Goal: Entertainment & Leisure: Consume media (video, audio)

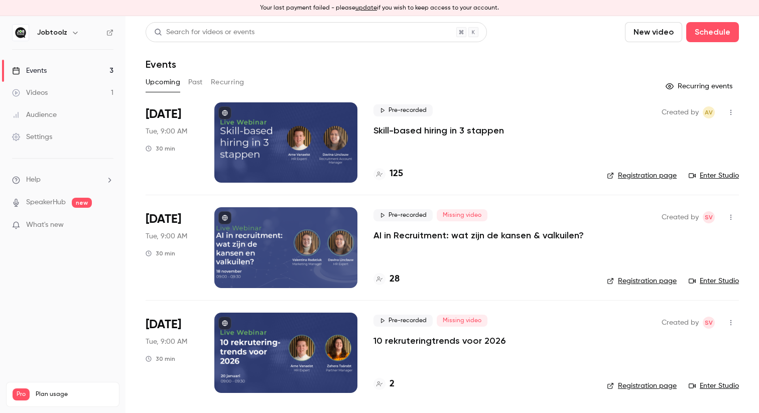
click at [392, 389] on h4 "2" at bounding box center [392, 385] width 5 height 14
click at [387, 114] on span "Pre-recorded" at bounding box center [403, 110] width 59 height 12
drag, startPoint x: 387, startPoint y: 111, endPoint x: 372, endPoint y: 114, distance: 14.9
click at [387, 111] on span "Pre-recorded" at bounding box center [403, 110] width 59 height 12
click at [344, 124] on div at bounding box center [285, 142] width 143 height 80
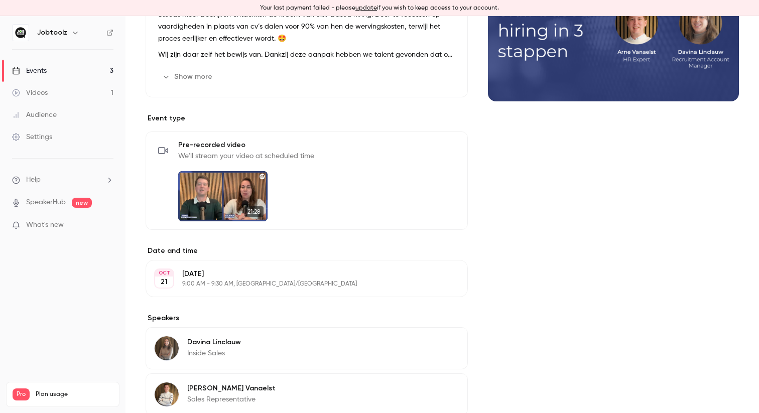
scroll to position [269, 0]
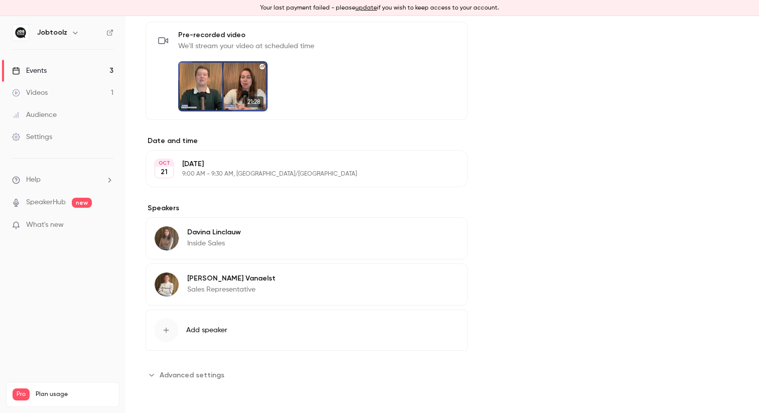
click at [219, 86] on img at bounding box center [222, 86] width 89 height 50
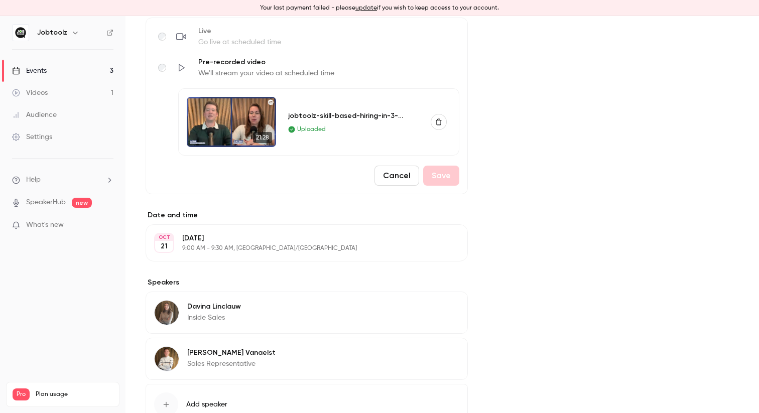
click at [244, 119] on img at bounding box center [231, 122] width 89 height 50
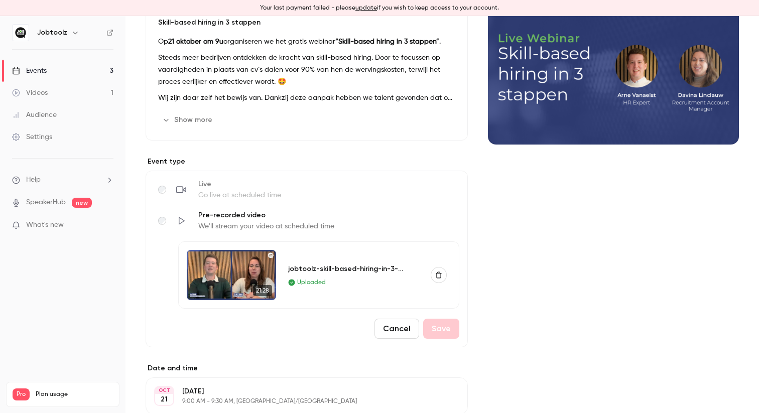
scroll to position [0, 0]
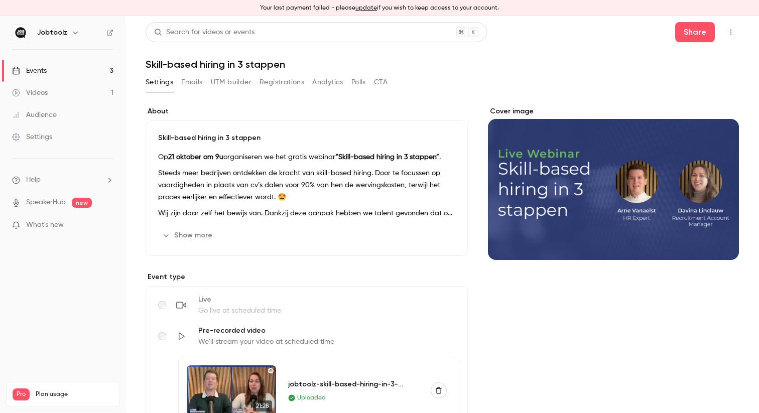
click at [731, 34] on icon "button" at bounding box center [731, 33] width 1 height 6
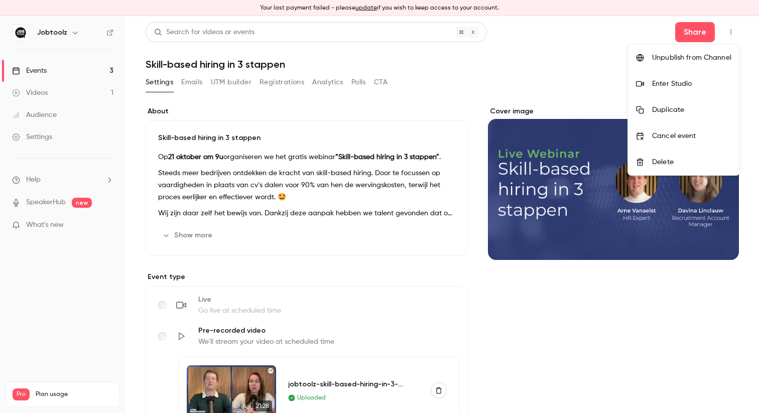
click at [687, 78] on li "Enter Studio" at bounding box center [683, 84] width 111 height 26
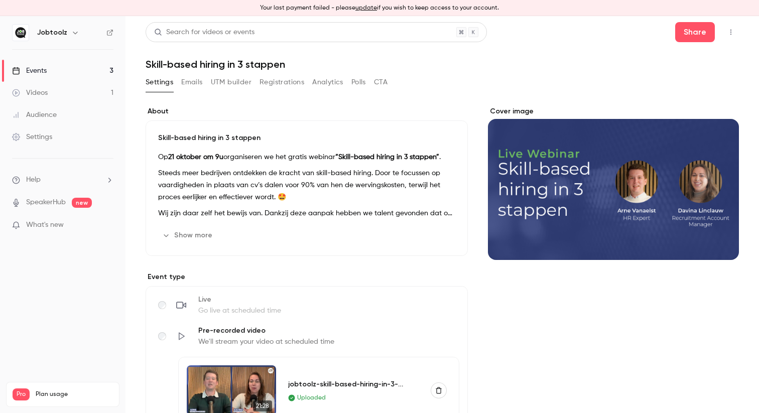
click at [732, 32] on icon "button" at bounding box center [731, 32] width 8 height 7
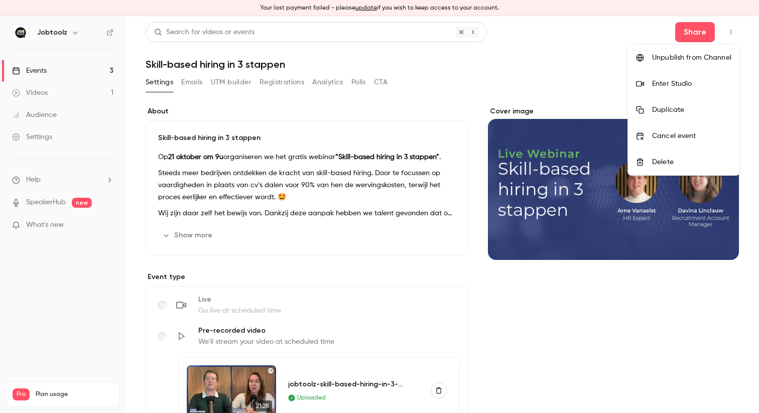
click at [469, 77] on div at bounding box center [379, 206] width 759 height 413
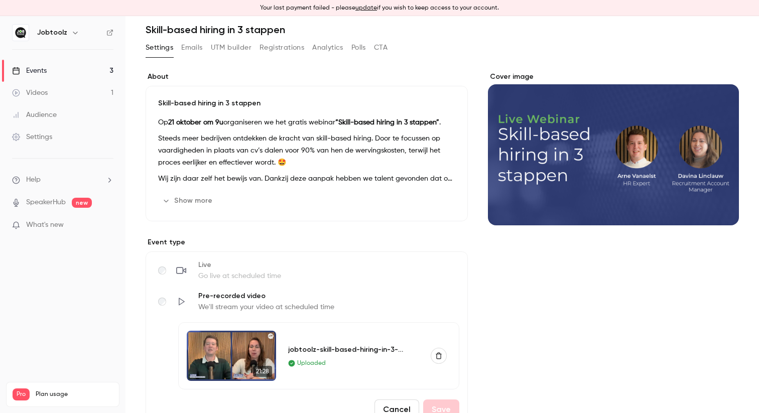
scroll to position [51, 0]
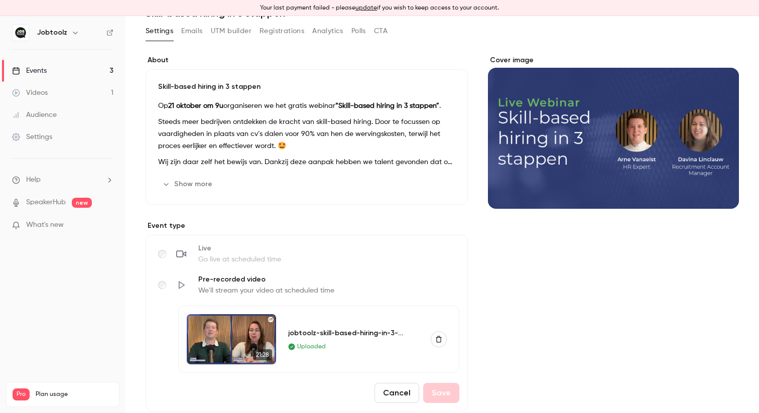
click at [202, 187] on button "Show more" at bounding box center [188, 184] width 60 height 16
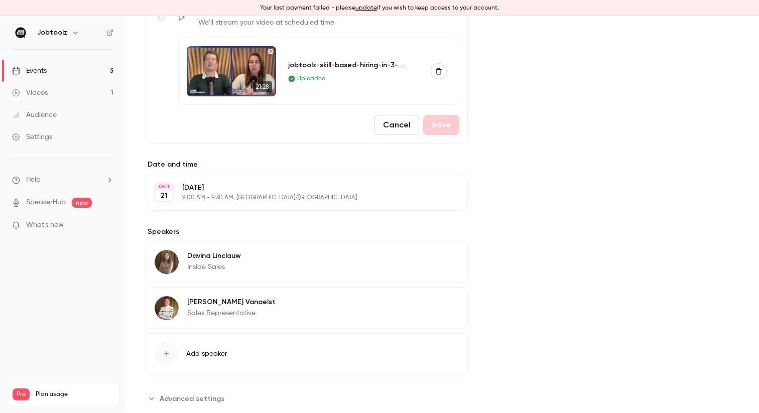
scroll to position [480, 0]
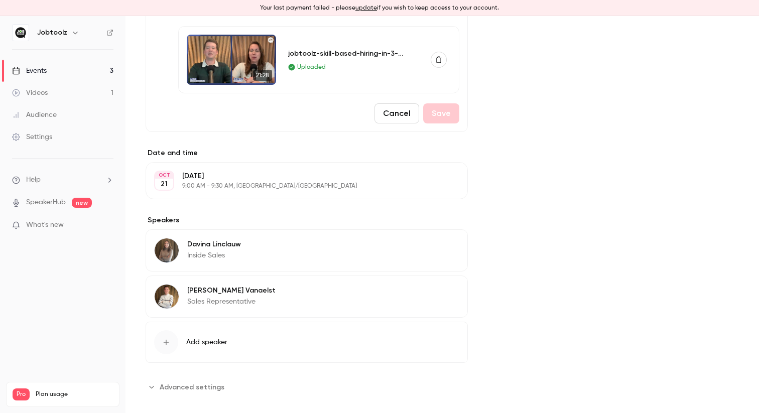
click at [89, 111] on link "Audience" at bounding box center [63, 115] width 126 height 22
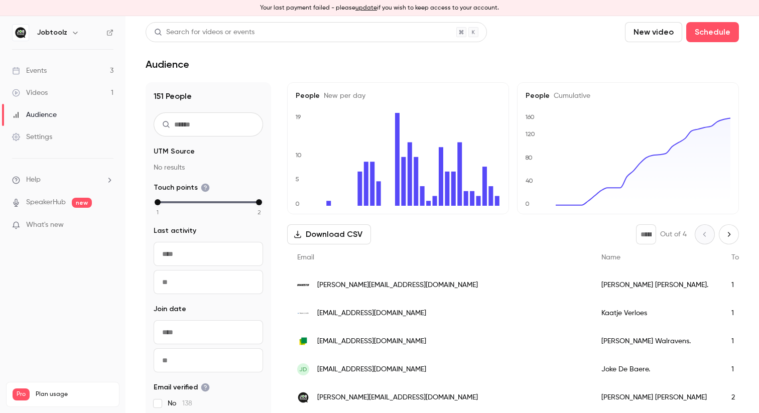
click at [84, 95] on link "Videos 1" at bounding box center [63, 93] width 126 height 22
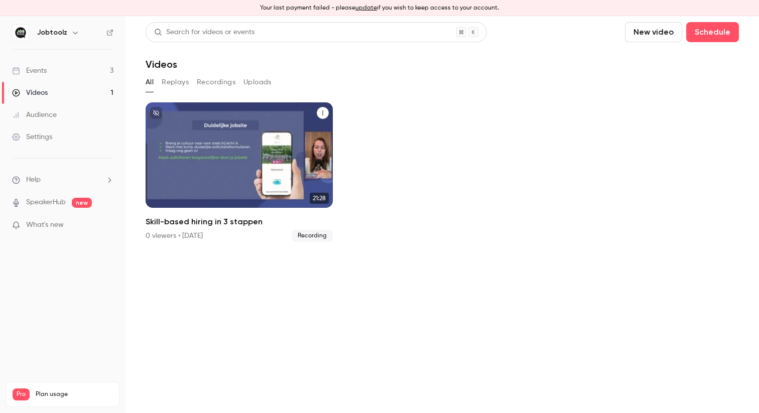
click at [207, 141] on div "Jobtoolz [DATE] Skill-based hiring in 3 stappen" at bounding box center [239, 154] width 187 height 105
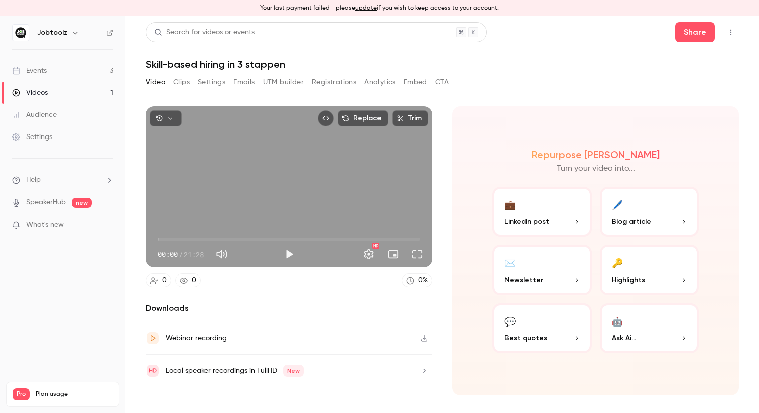
click at [286, 254] on button "Play" at bounding box center [289, 255] width 20 height 20
click at [419, 253] on button "Full screen" at bounding box center [417, 255] width 20 height 20
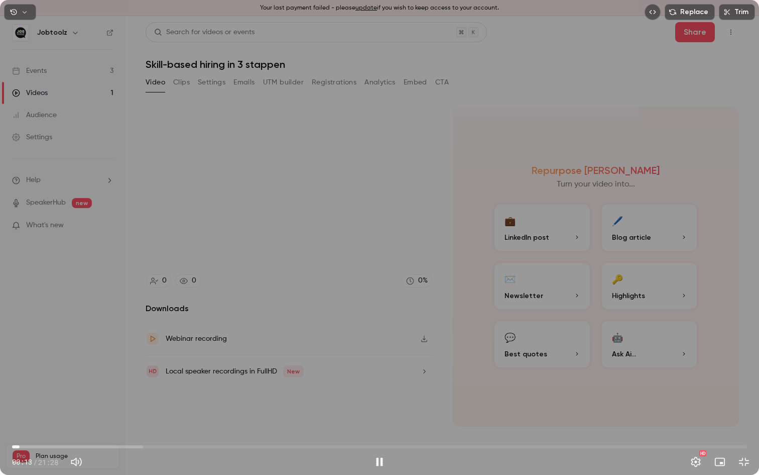
click at [381, 413] on button "Pause" at bounding box center [380, 462] width 20 height 20
type input "****"
click at [339, 261] on div "Replace Trim 00:13 00:13 / 21:28 HD" at bounding box center [379, 237] width 759 height 475
drag, startPoint x: 29, startPoint y: 446, endPoint x: 24, endPoint y: 446, distance: 5.5
click at [24, 413] on span "00:20" at bounding box center [23, 446] width 3 height 3
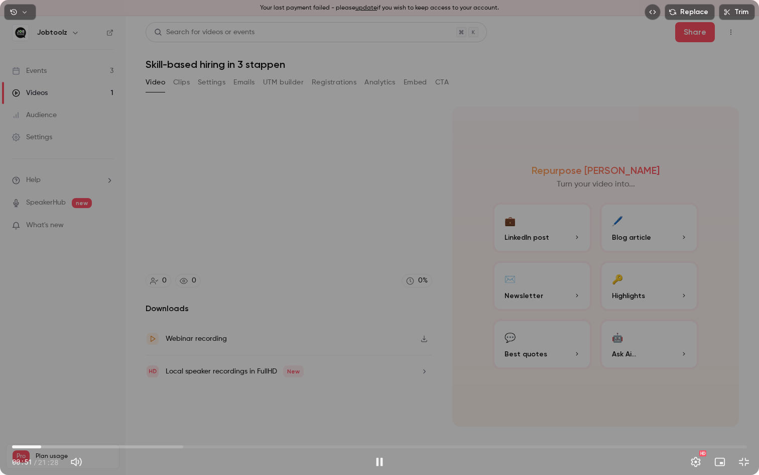
drag, startPoint x: 36, startPoint y: 446, endPoint x: 41, endPoint y: 446, distance: 5.5
click at [41, 413] on span "00:51" at bounding box center [41, 446] width 3 height 3
click at [46, 413] on span "00:59" at bounding box center [45, 446] width 3 height 3
click at [120, 262] on div "Replace Trim 01:01 01:01 / 21:28 HD" at bounding box center [379, 237] width 759 height 475
click at [393, 413] on div "HD" at bounding box center [572, 462] width 365 height 16
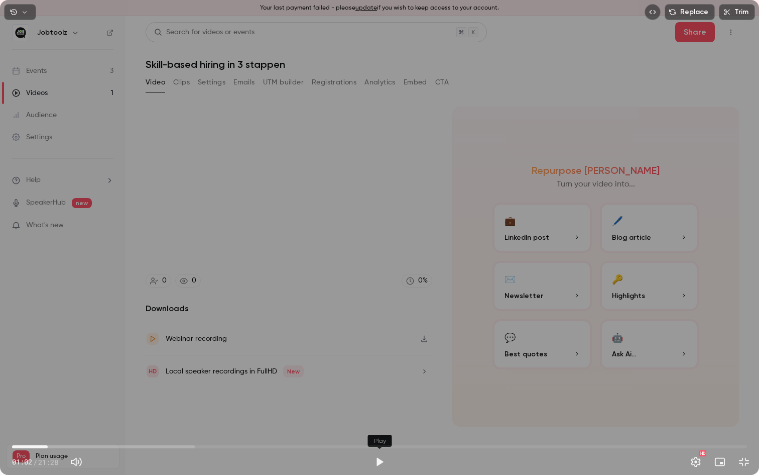
click at [384, 413] on button "Play" at bounding box center [380, 462] width 20 height 20
click at [102, 413] on span "02:38" at bounding box center [379, 446] width 735 height 16
click at [150, 413] on span "02:39" at bounding box center [379, 446] width 735 height 16
click at [377, 413] on button "Pause" at bounding box center [380, 462] width 20 height 20
click at [379, 413] on button "Play" at bounding box center [380, 462] width 20 height 20
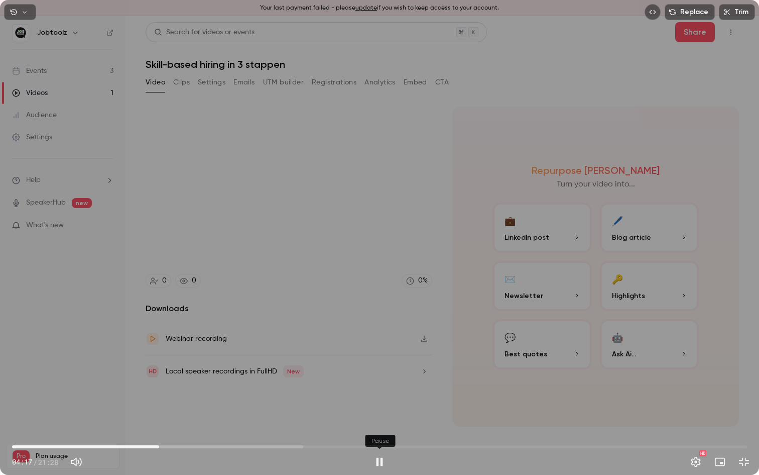
click at [377, 413] on button "Pause" at bounding box center [380, 462] width 20 height 20
click at [377, 413] on button "Play" at bounding box center [380, 462] width 20 height 20
click at [197, 413] on span "05:23" at bounding box center [379, 446] width 735 height 16
click at [254, 413] on span "07:03" at bounding box center [379, 446] width 735 height 16
click at [322, 413] on span "09:03" at bounding box center [379, 446] width 735 height 16
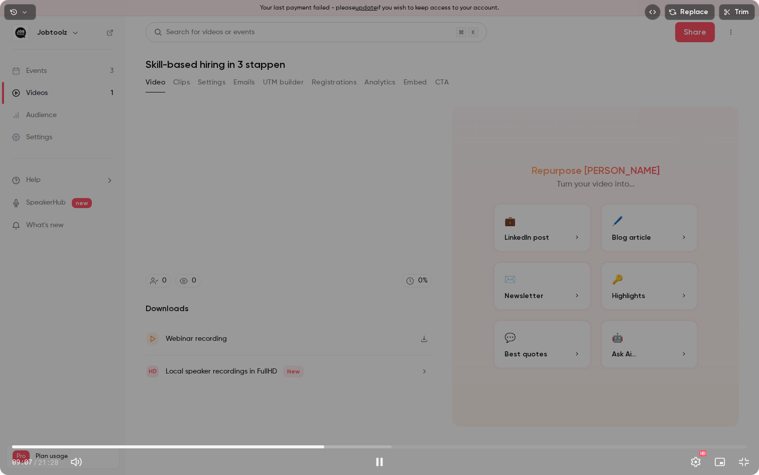
click at [389, 413] on span "09:07" at bounding box center [379, 446] width 735 height 16
click at [443, 413] on span "11:02" at bounding box center [379, 446] width 735 height 16
click at [517, 413] on span "12:38" at bounding box center [379, 446] width 735 height 16
click at [576, 413] on span "16:27" at bounding box center [379, 446] width 735 height 16
click at [642, 413] on span "16:29" at bounding box center [379, 446] width 735 height 16
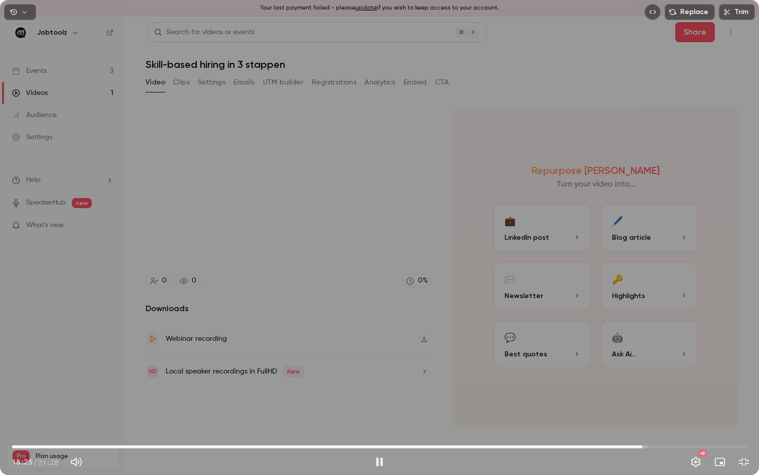
click at [686, 413] on span "18:25" at bounding box center [379, 446] width 735 height 16
click at [706, 413] on span "20:15" at bounding box center [379, 446] width 735 height 16
drag, startPoint x: 706, startPoint y: 442, endPoint x: 715, endPoint y: 442, distance: 9.0
click at [714, 413] on span "20:29" at bounding box center [713, 446] width 3 height 3
drag, startPoint x: 715, startPoint y: 442, endPoint x: 726, endPoint y: 442, distance: 11.0
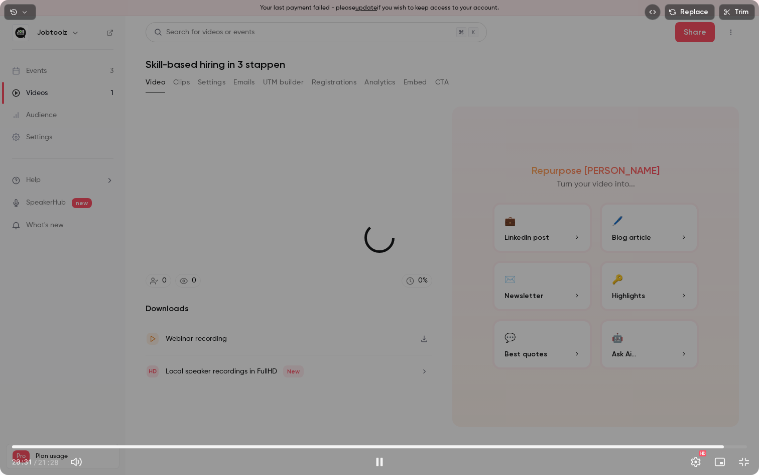
click at [726, 413] on span "20:47" at bounding box center [724, 446] width 3 height 3
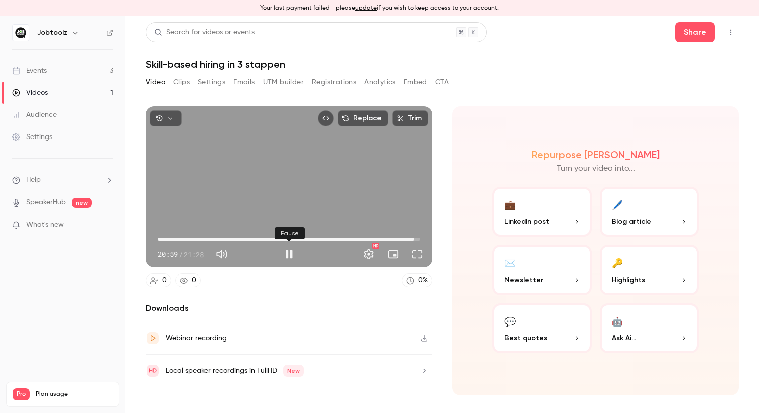
click at [293, 256] on button "Pause" at bounding box center [289, 255] width 20 height 20
type input "******"
